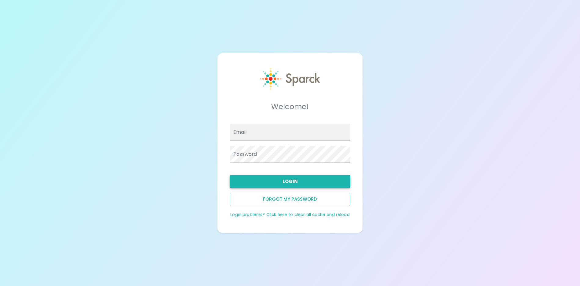
type input "admin@sparckco.com"
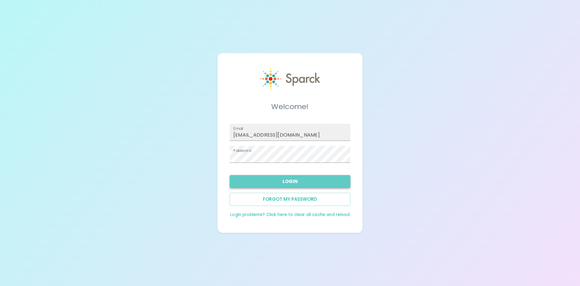
click at [280, 179] on button "Login" at bounding box center [290, 181] width 121 height 13
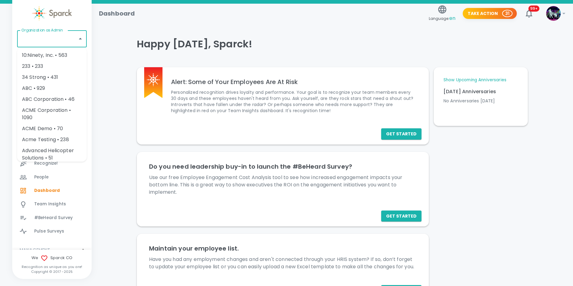
click at [56, 39] on input "Organization as Admin" at bounding box center [47, 39] width 55 height 12
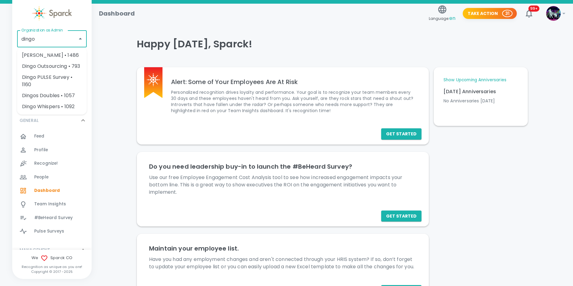
click at [55, 51] on li "Dingo Bingo • 1486" at bounding box center [52, 55] width 70 height 11
type input "Dingo Bingo • 1486"
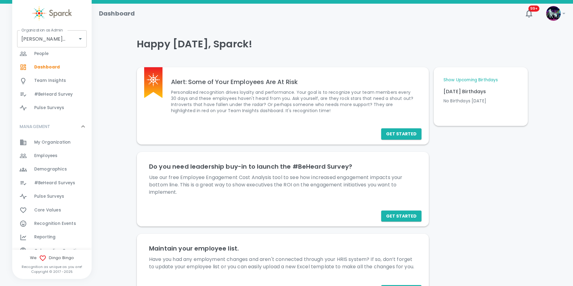
scroll to position [138, 0]
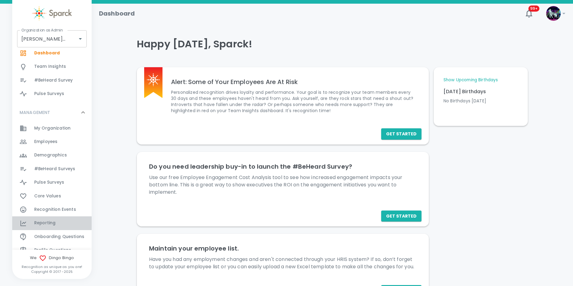
click at [65, 221] on div "Reporting 0" at bounding box center [62, 223] width 57 height 9
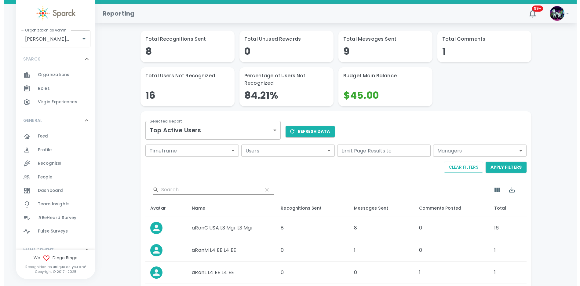
scroll to position [46, 0]
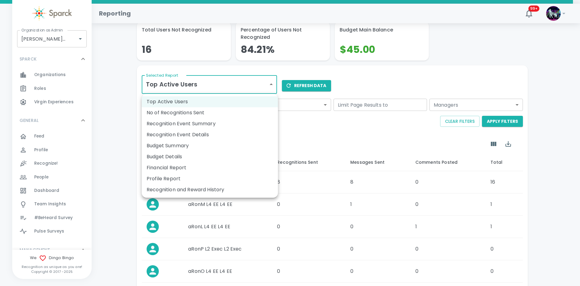
click at [202, 82] on body "Skip Navigation Reporting 99+ ! Organization as Admin Dingo Bingo • 1486 Organi…" at bounding box center [290, 200] width 580 height 493
click at [192, 108] on li "No of Recognitions Sent" at bounding box center [210, 112] width 136 height 11
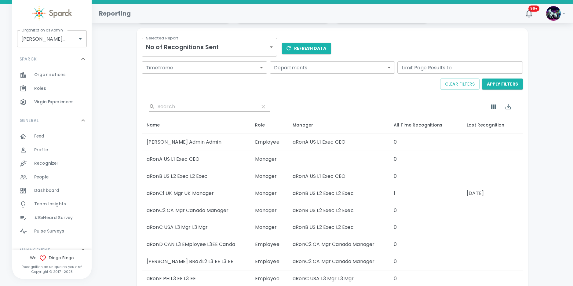
scroll to position [92, 0]
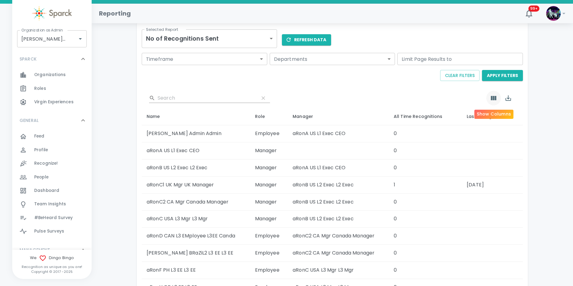
click at [496, 99] on icon "Show Columns" at bounding box center [494, 98] width 6 height 4
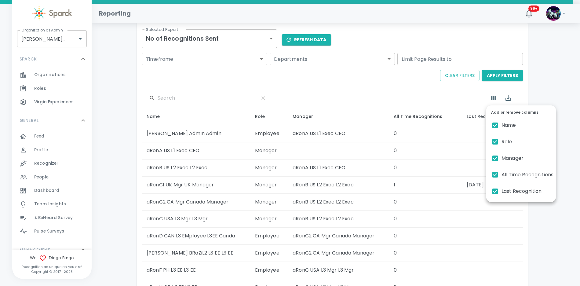
click at [543, 87] on div at bounding box center [290, 143] width 580 height 286
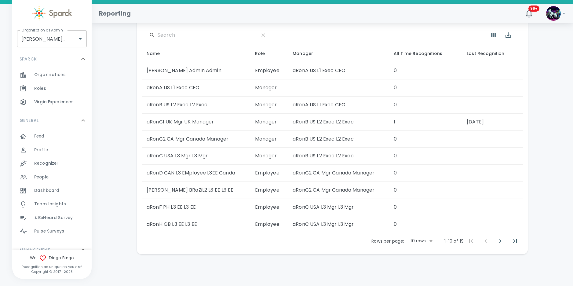
scroll to position [0, 0]
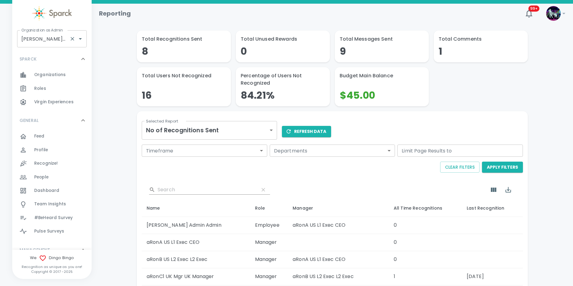
click at [60, 35] on input "Dingo Bingo • 1486" at bounding box center [43, 39] width 47 height 12
click at [55, 52] on li "Luxer One • 727" at bounding box center [52, 55] width 70 height 11
type input "Luxer One • 727"
click at [54, 51] on div "SPARCK 0" at bounding box center [51, 59] width 79 height 18
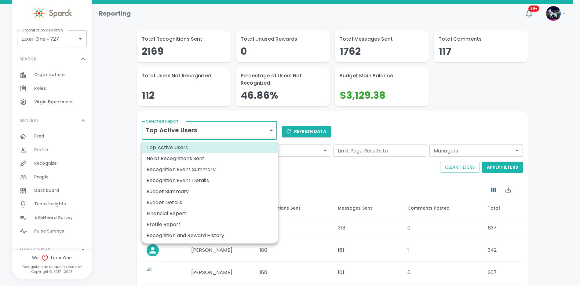
click at [240, 132] on body "Skip Navigation Reporting 99+ ! Organization as Admin Luxer One • 727 Organizat…" at bounding box center [290, 246] width 580 height 493
click at [222, 162] on li "No of Recognitions Sent" at bounding box center [210, 158] width 136 height 11
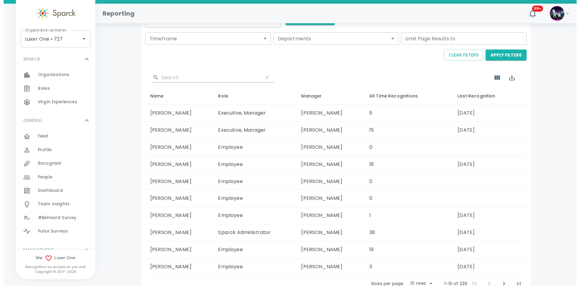
scroll to position [155, 0]
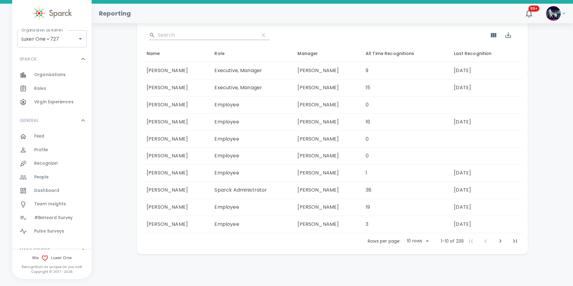
click at [420, 243] on body "Skip Navigation Reporting 99+ ! Organization as Admin Luxer One • 727 Organizat…" at bounding box center [286, 65] width 573 height 441
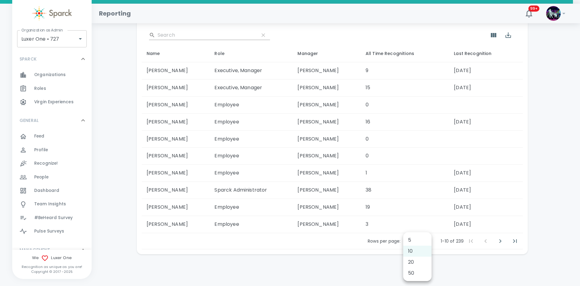
click at [421, 274] on li "50" at bounding box center [417, 273] width 28 height 11
type input "50"
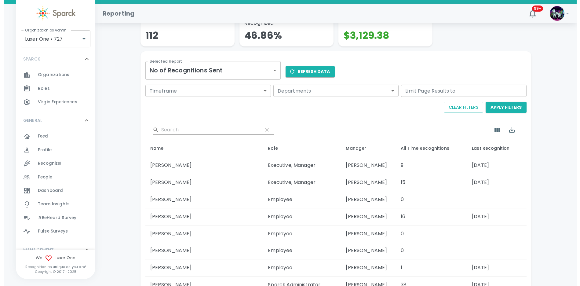
scroll to position [46, 0]
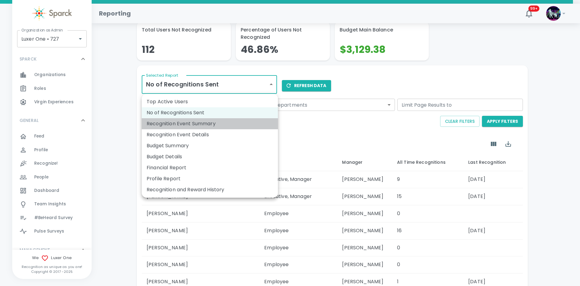
click at [207, 123] on li "Recognition Event Summary" at bounding box center [210, 123] width 136 height 11
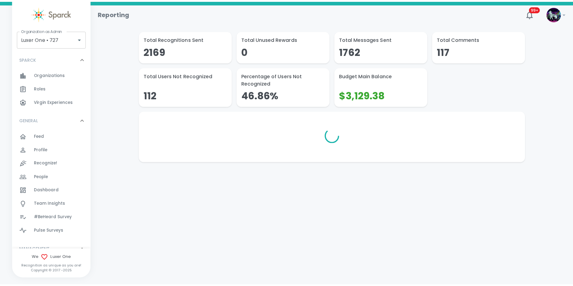
scroll to position [0, 0]
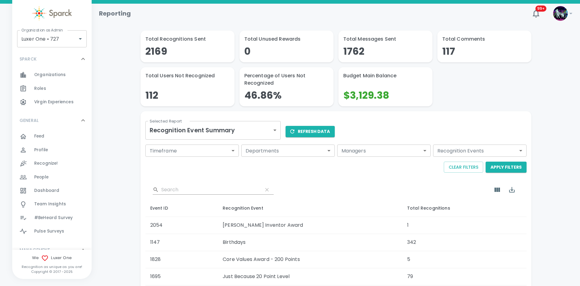
click at [210, 124] on body "Skip Navigation Reporting 99+ ! Organization as Admin Luxer One • 727 Organizat…" at bounding box center [290, 220] width 580 height 441
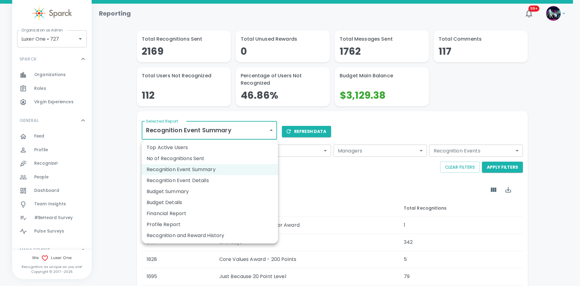
click at [199, 156] on li "No of Recognitions Sent" at bounding box center [210, 158] width 136 height 11
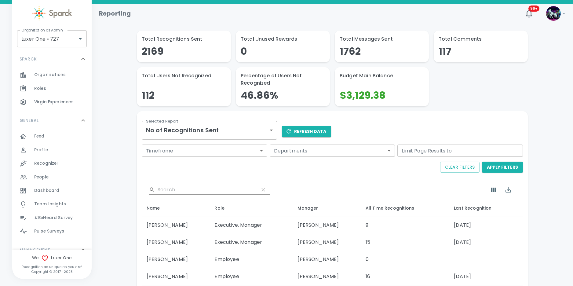
click at [273, 129] on body "Skip Navigation Reporting 99+ ! Organization as Admin Luxer One • 727 Organizat…" at bounding box center [286, 220] width 573 height 441
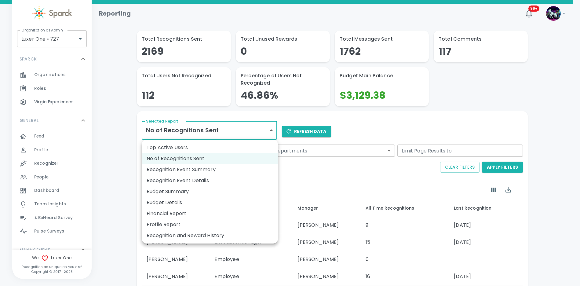
click at [103, 118] on div at bounding box center [290, 143] width 580 height 286
